Goal: Find specific page/section: Find specific page/section

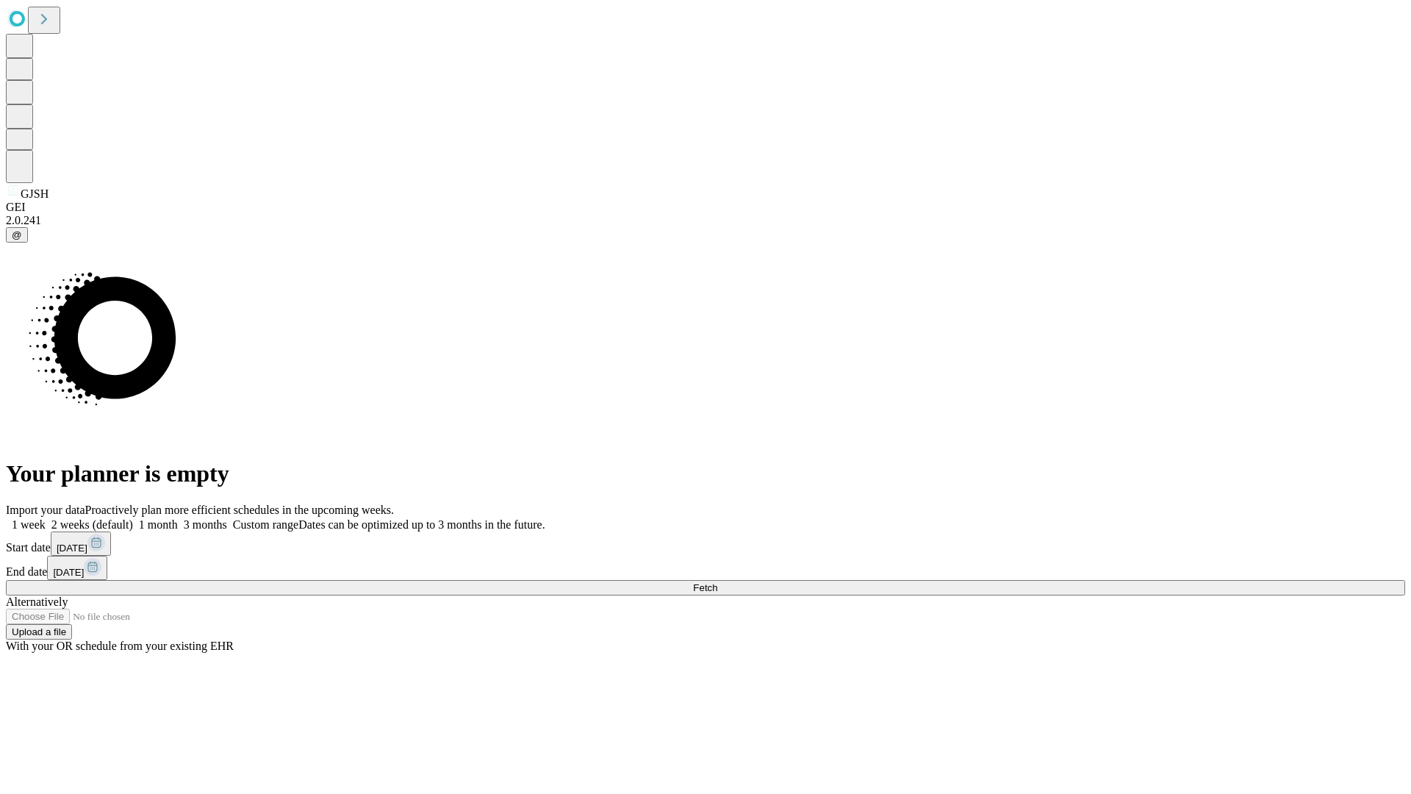
click at [717, 582] on span "Fetch" at bounding box center [705, 587] width 24 height 11
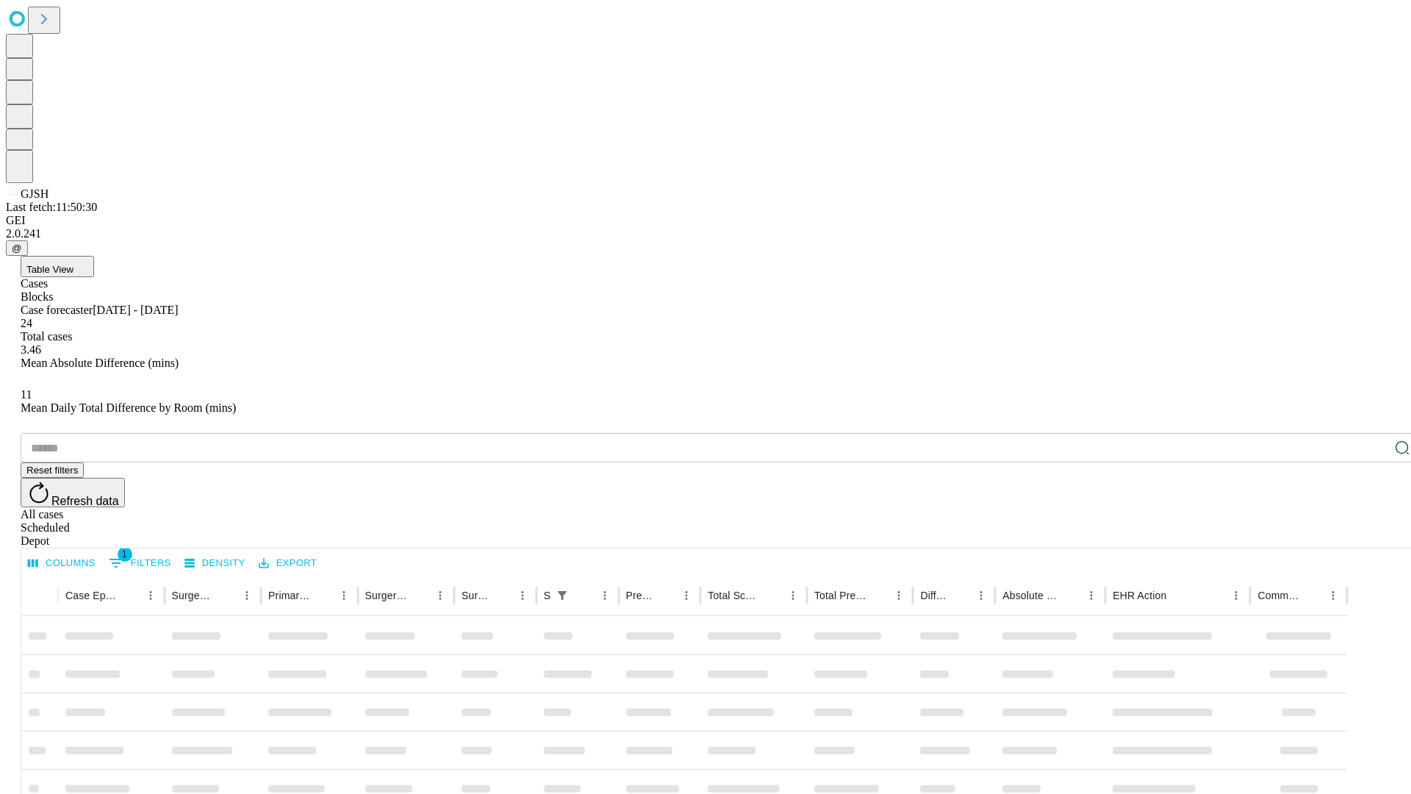
click at [1373, 534] on div "Depot" at bounding box center [720, 540] width 1399 height 13
